Goal: Navigation & Orientation: Find specific page/section

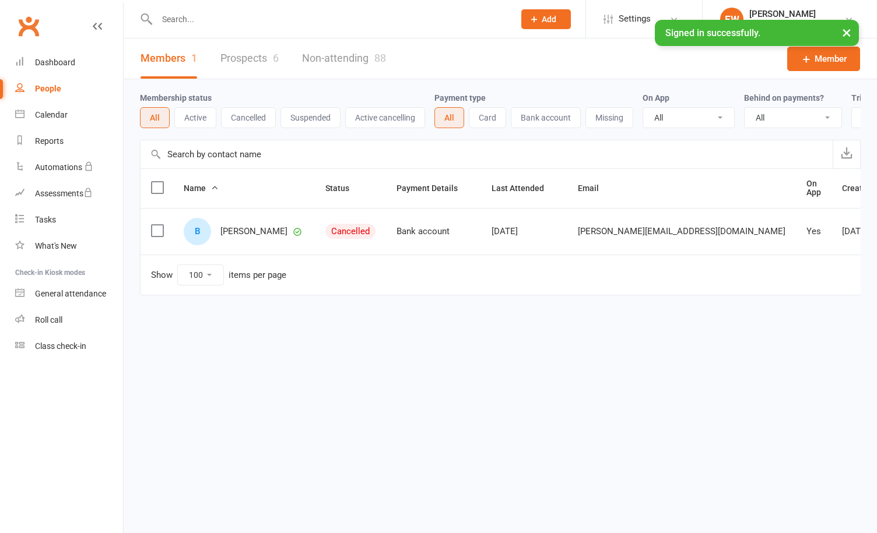
select select "100"
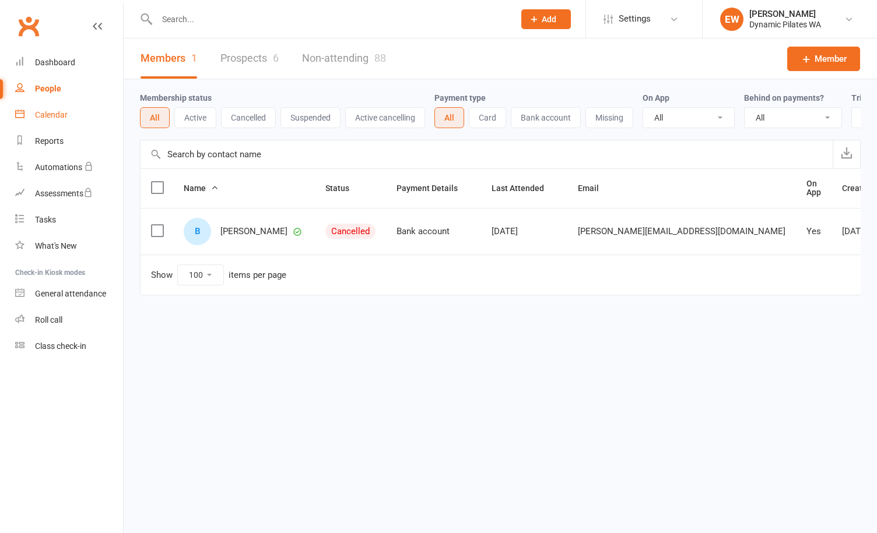
click at [38, 117] on div "Calendar" at bounding box center [51, 114] width 33 height 9
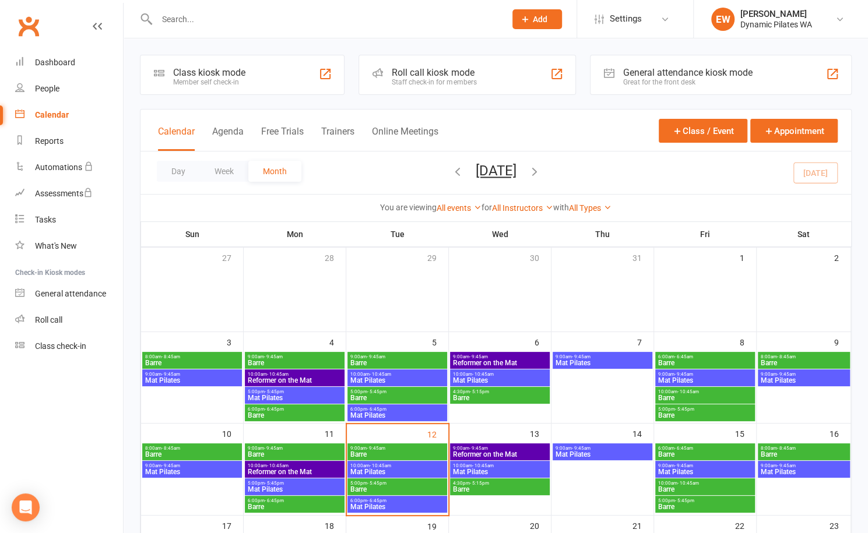
click at [451, 168] on icon "button" at bounding box center [457, 171] width 13 height 13
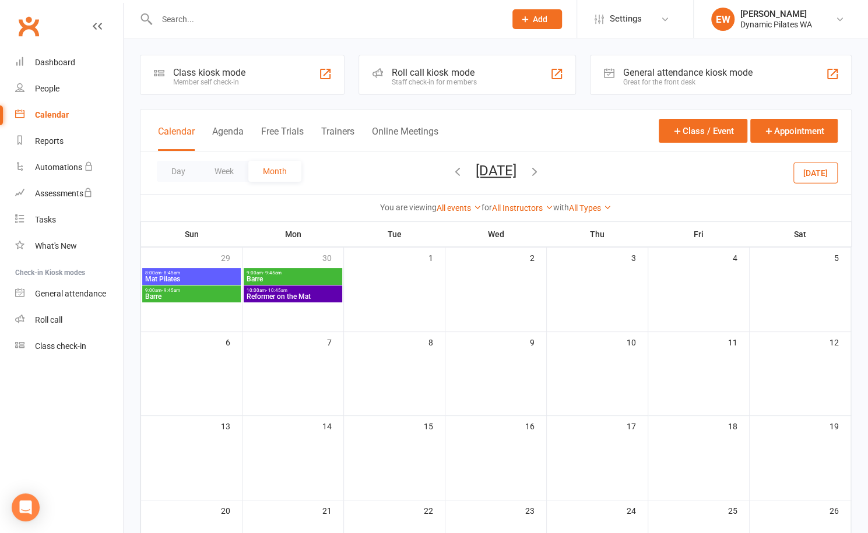
click at [451, 171] on icon "button" at bounding box center [457, 171] width 13 height 13
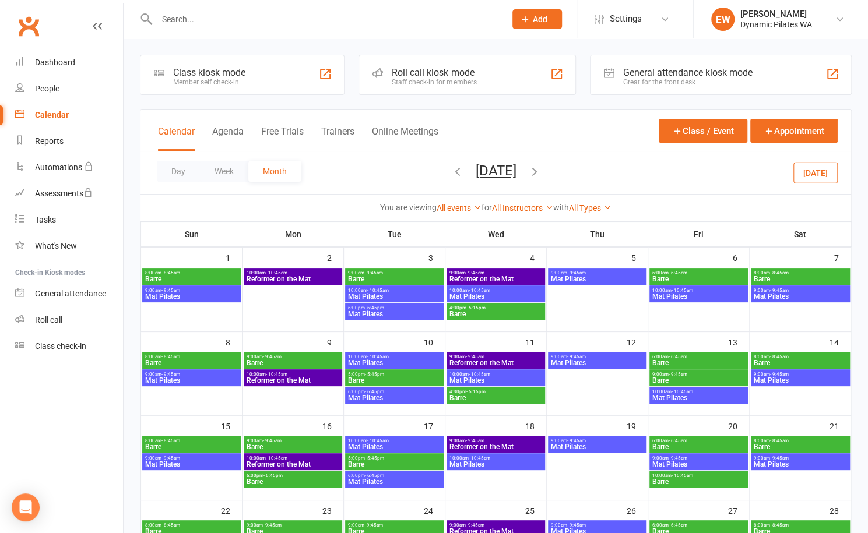
click at [451, 171] on icon "button" at bounding box center [457, 171] width 13 height 13
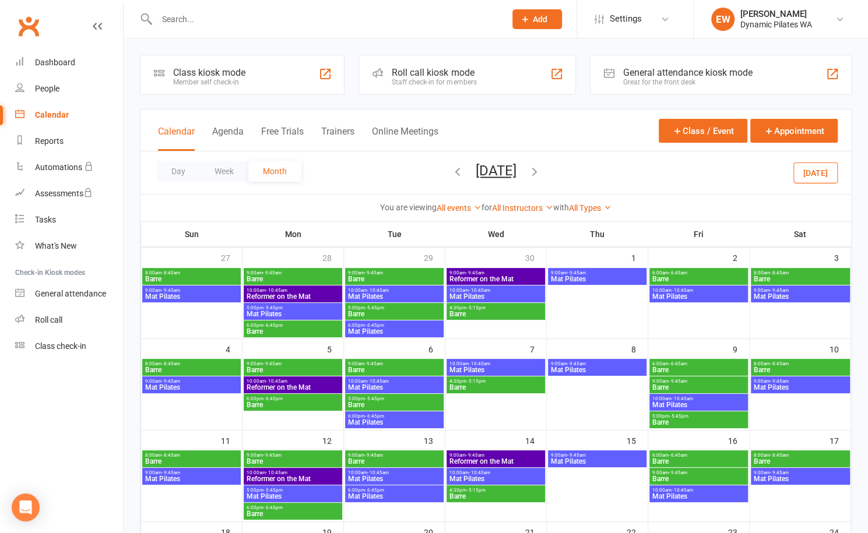
click at [451, 173] on icon "button" at bounding box center [457, 171] width 13 height 13
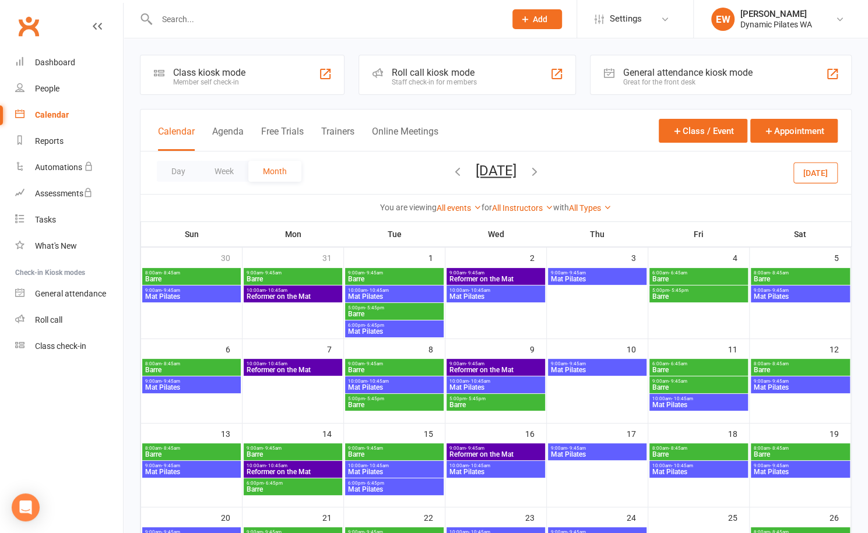
click at [451, 172] on icon "button" at bounding box center [457, 171] width 13 height 13
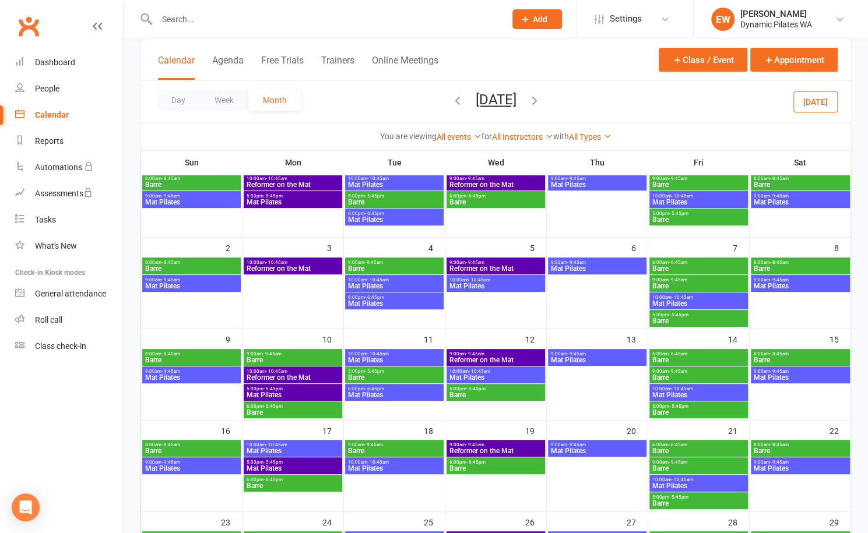
scroll to position [97, 0]
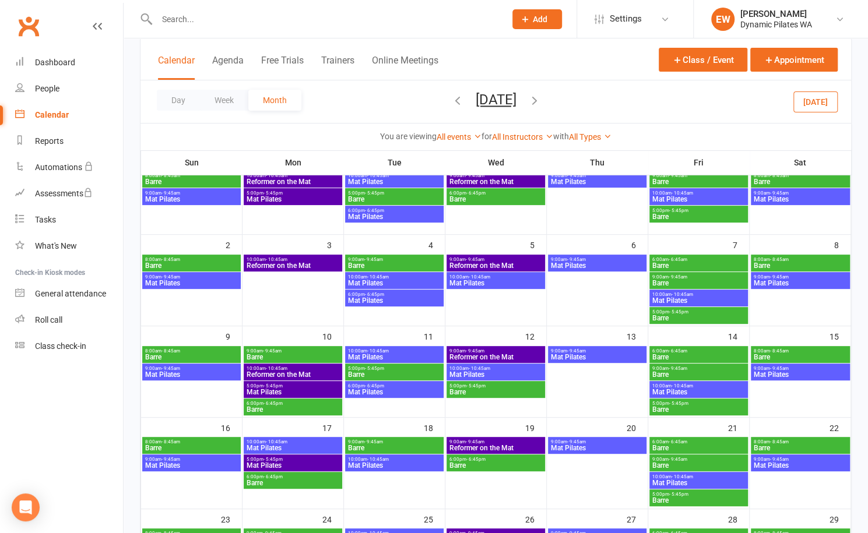
click at [384, 277] on span "- 10:45am" at bounding box center [378, 277] width 22 height 5
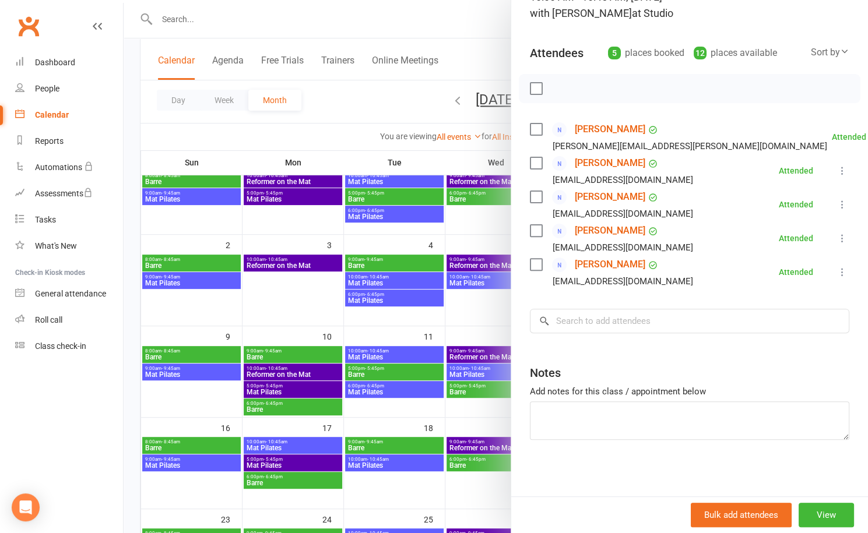
scroll to position [0, 0]
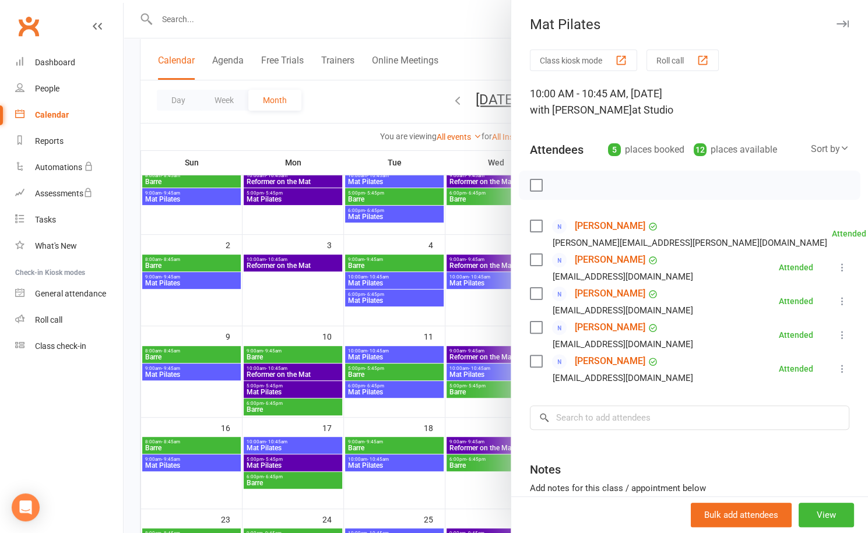
click at [834, 20] on div "Mat Pilates" at bounding box center [689, 24] width 357 height 16
click at [837, 23] on icon "button" at bounding box center [843, 23] width 12 height 7
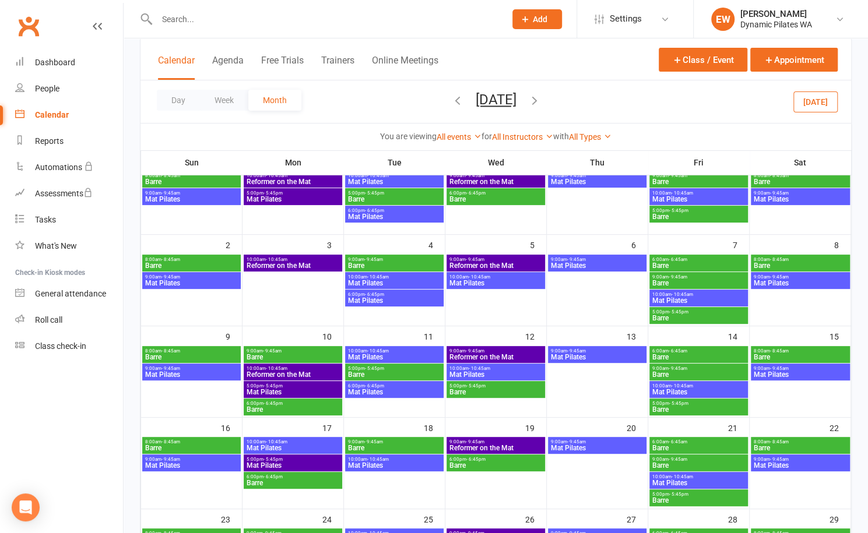
click at [377, 282] on span "Mat Pilates" at bounding box center [394, 283] width 94 height 7
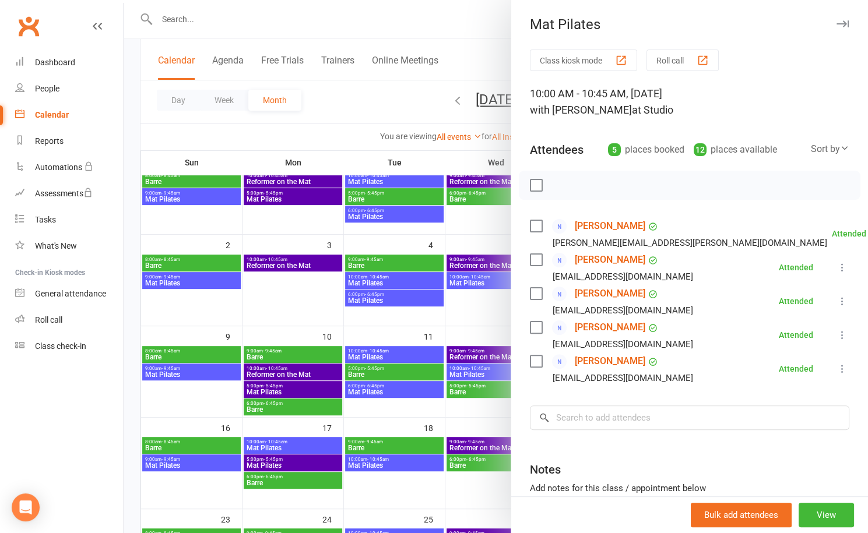
click at [682, 92] on div "10:00 AM - 10:45 AM, [DATE] with [PERSON_NAME] at Studio" at bounding box center [689, 102] width 319 height 33
drag, startPoint x: 700, startPoint y: 93, endPoint x: 667, endPoint y: 94, distance: 32.7
click at [667, 94] on div "10:00 AM - 10:45 AM, [DATE] with [PERSON_NAME] at Studio" at bounding box center [689, 102] width 319 height 33
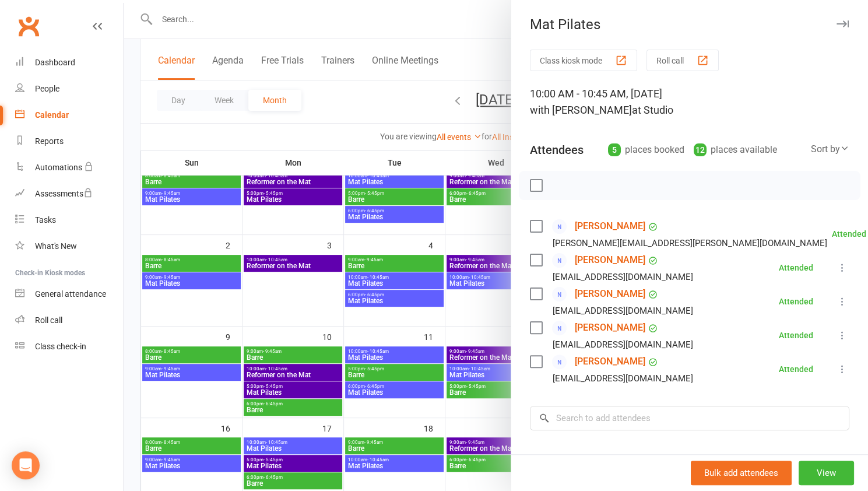
click at [788, 113] on div "10:00 AM - 10:45 AM, [DATE] with [PERSON_NAME] at Studio" at bounding box center [689, 102] width 319 height 33
click at [632, 110] on span "at Studio" at bounding box center [652, 110] width 41 height 12
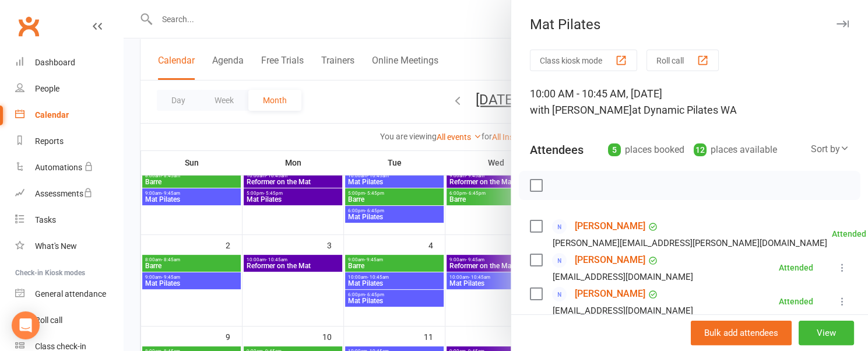
click at [598, 322] on div "Bulk add attendees View" at bounding box center [689, 332] width 357 height 37
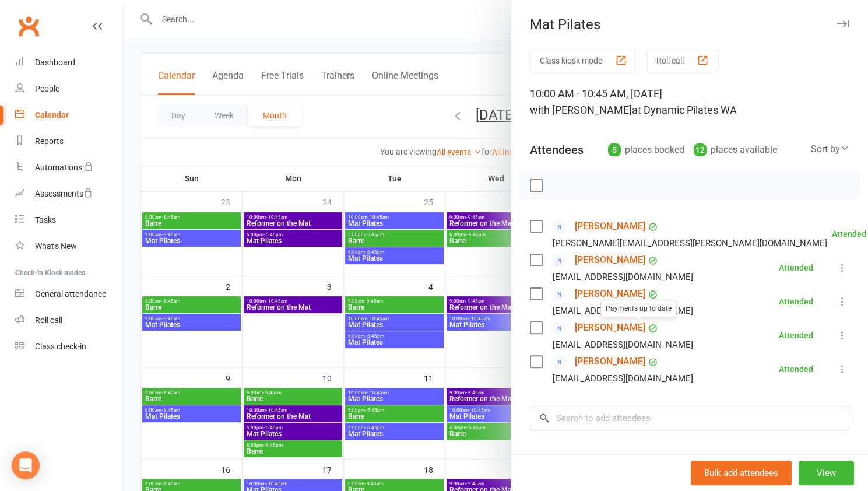
scroll to position [52, 0]
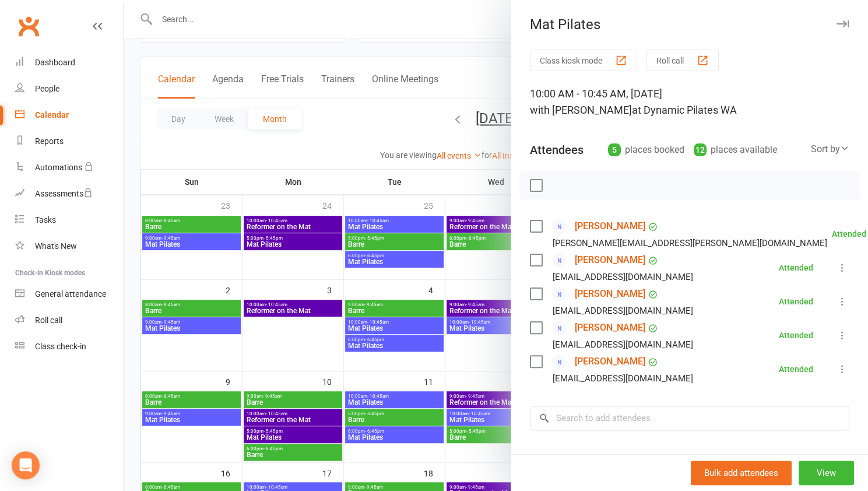
click at [713, 92] on div "10:00 AM - 10:45 AM, [DATE] with [PERSON_NAME] at Dynamic Pilates WA" at bounding box center [689, 102] width 319 height 33
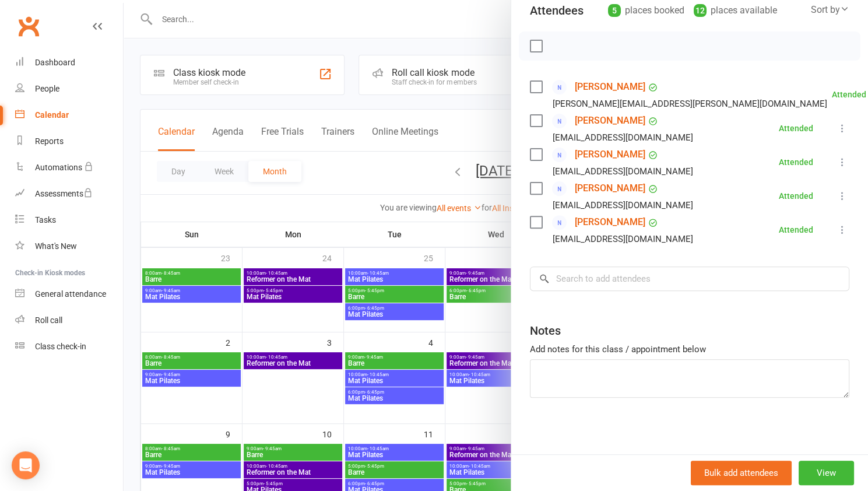
scroll to position [0, 0]
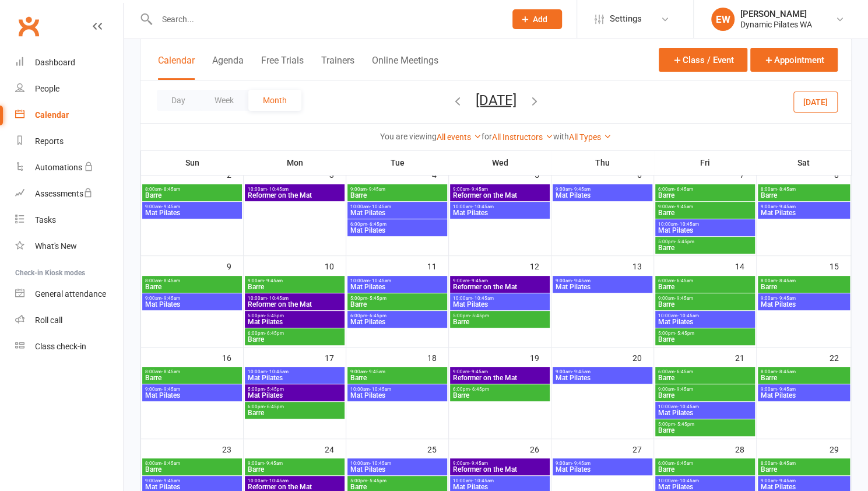
scroll to position [168, 0]
click at [404, 285] on span "Mat Pilates" at bounding box center [397, 286] width 95 height 7
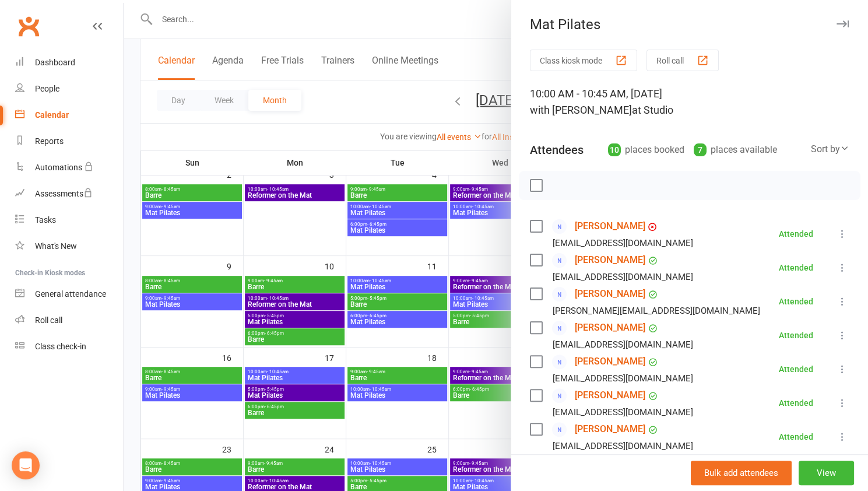
click at [299, 377] on div at bounding box center [496, 245] width 745 height 491
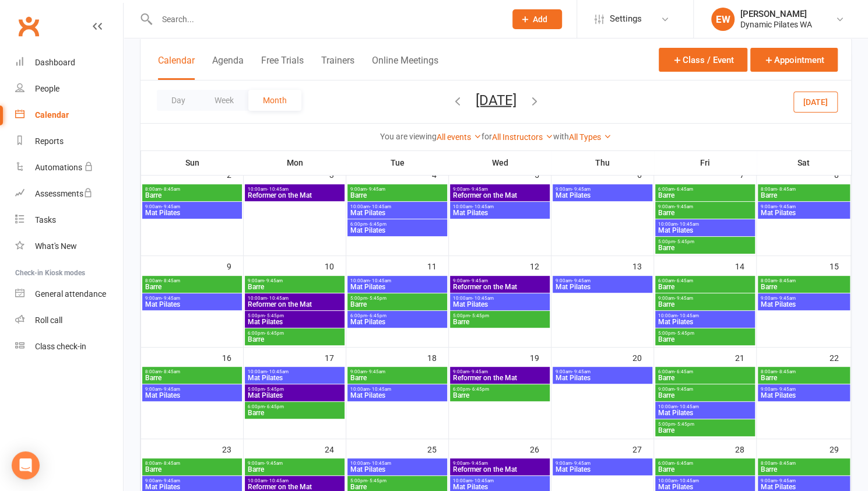
click at [283, 371] on span "- 10:45am" at bounding box center [278, 371] width 22 height 5
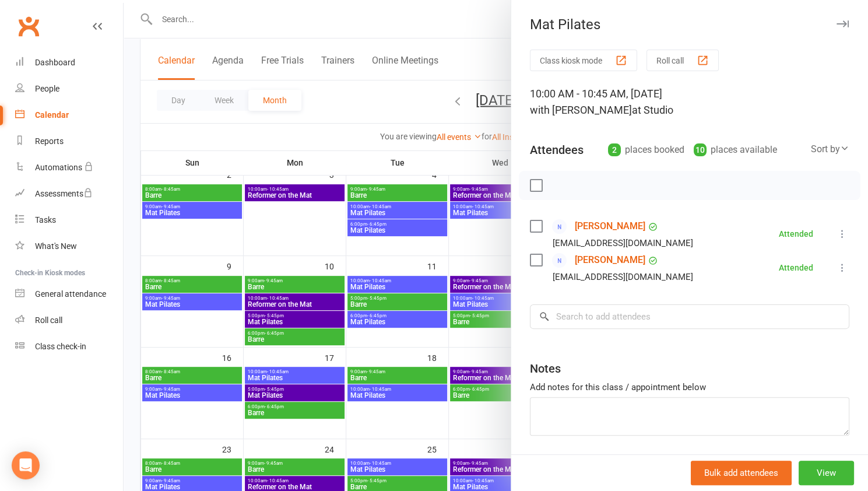
click at [408, 378] on div at bounding box center [496, 245] width 745 height 491
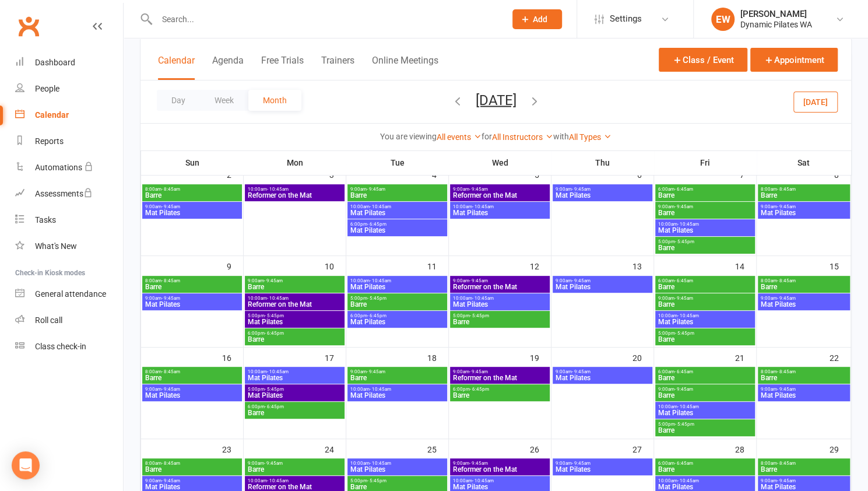
click at [402, 398] on div "10:00am - 10:45am Mat Pilates" at bounding box center [397, 392] width 100 height 17
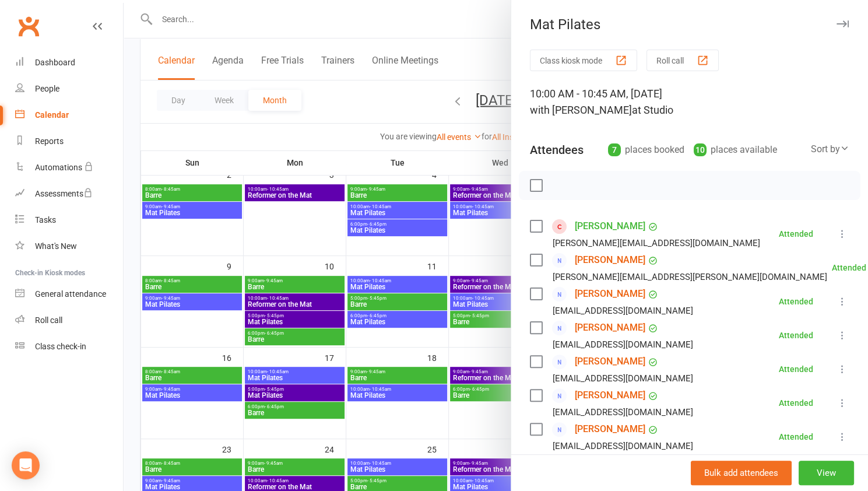
click at [396, 318] on div at bounding box center [496, 245] width 745 height 491
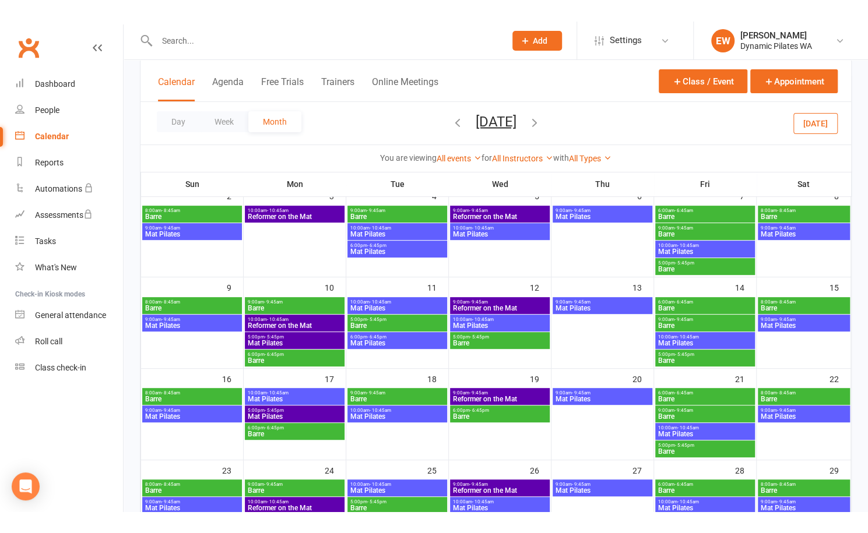
scroll to position [87, 0]
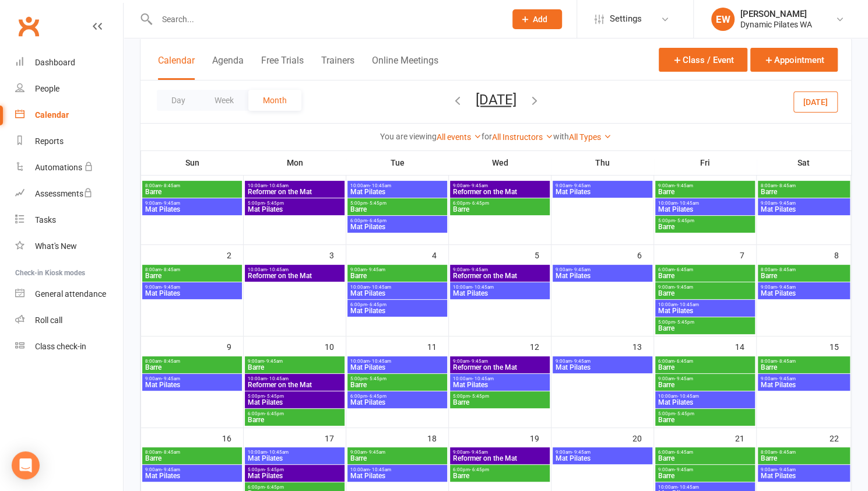
click at [400, 289] on span "10:00am - 10:45am" at bounding box center [397, 287] width 95 height 5
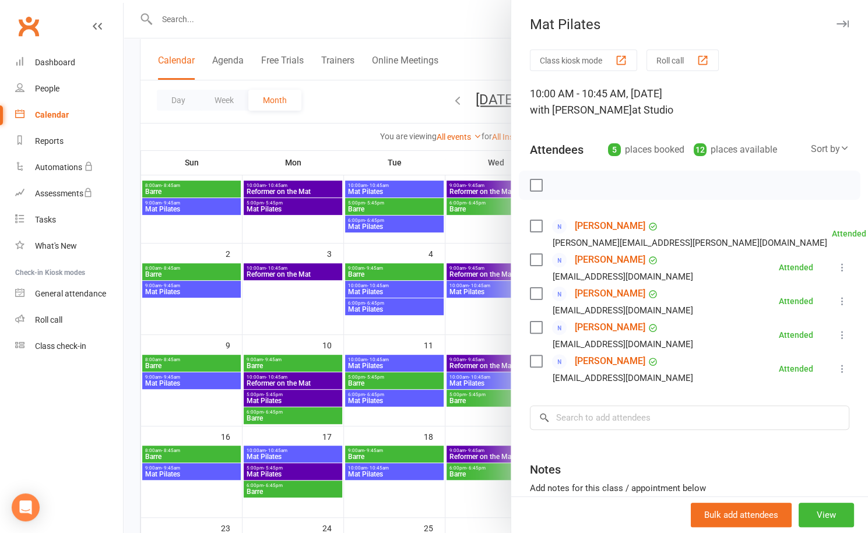
scroll to position [0, 0]
